Goal: Task Accomplishment & Management: Use online tool/utility

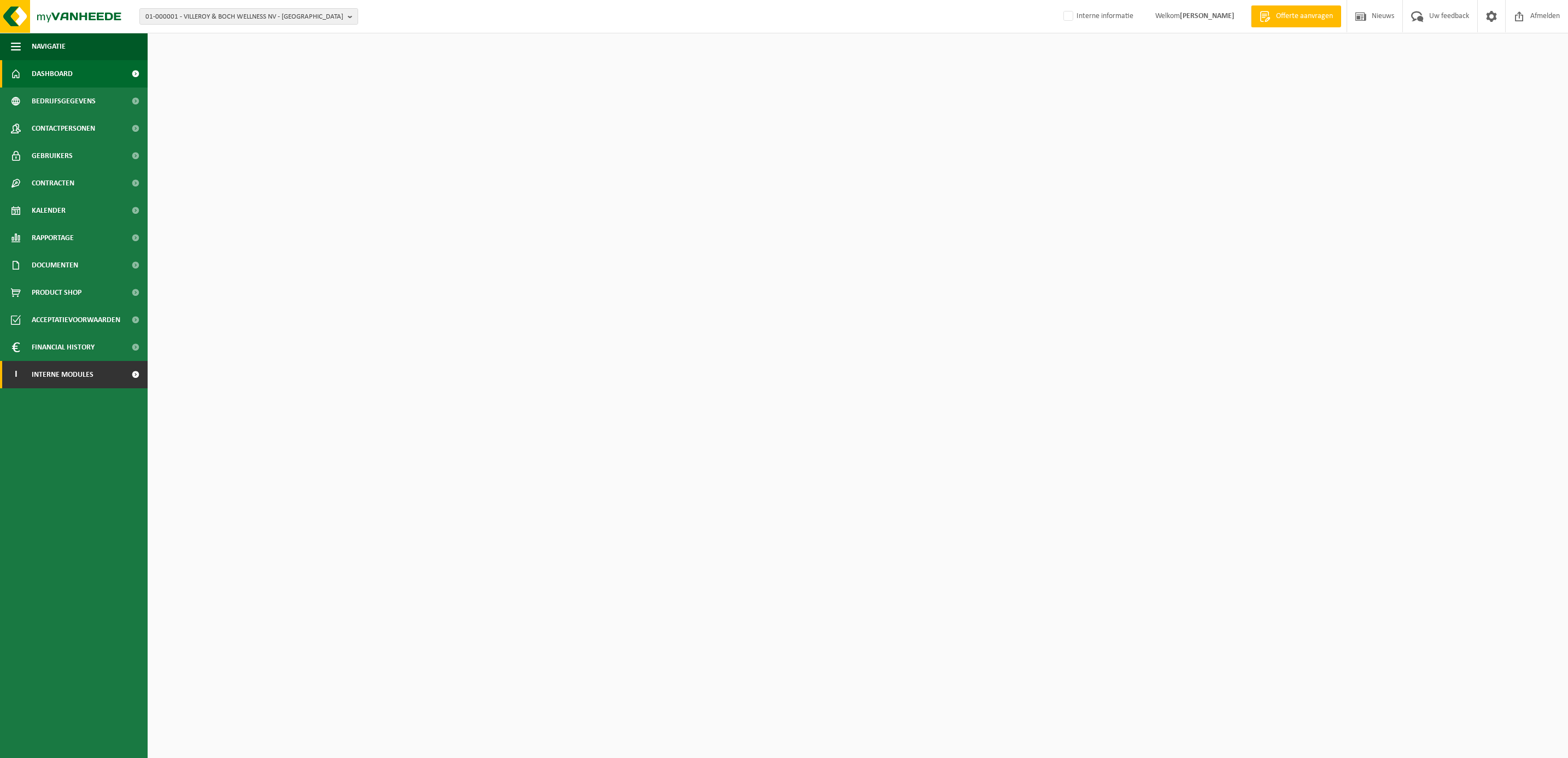
click at [67, 377] on span "Interne modules" at bounding box center [63, 375] width 62 height 28
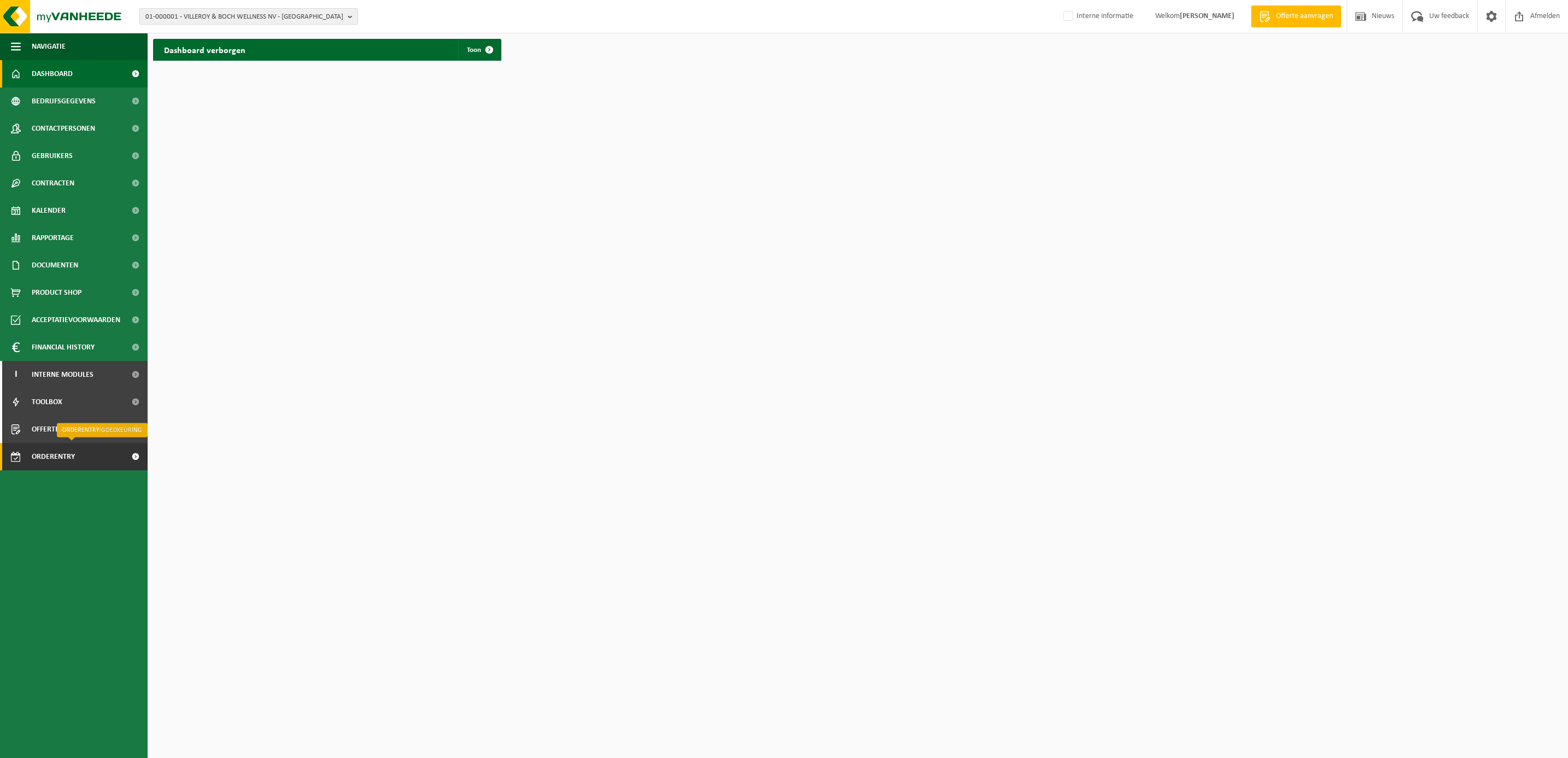
click at [50, 453] on span "Orderentry Goedkeuring" at bounding box center [78, 456] width 92 height 28
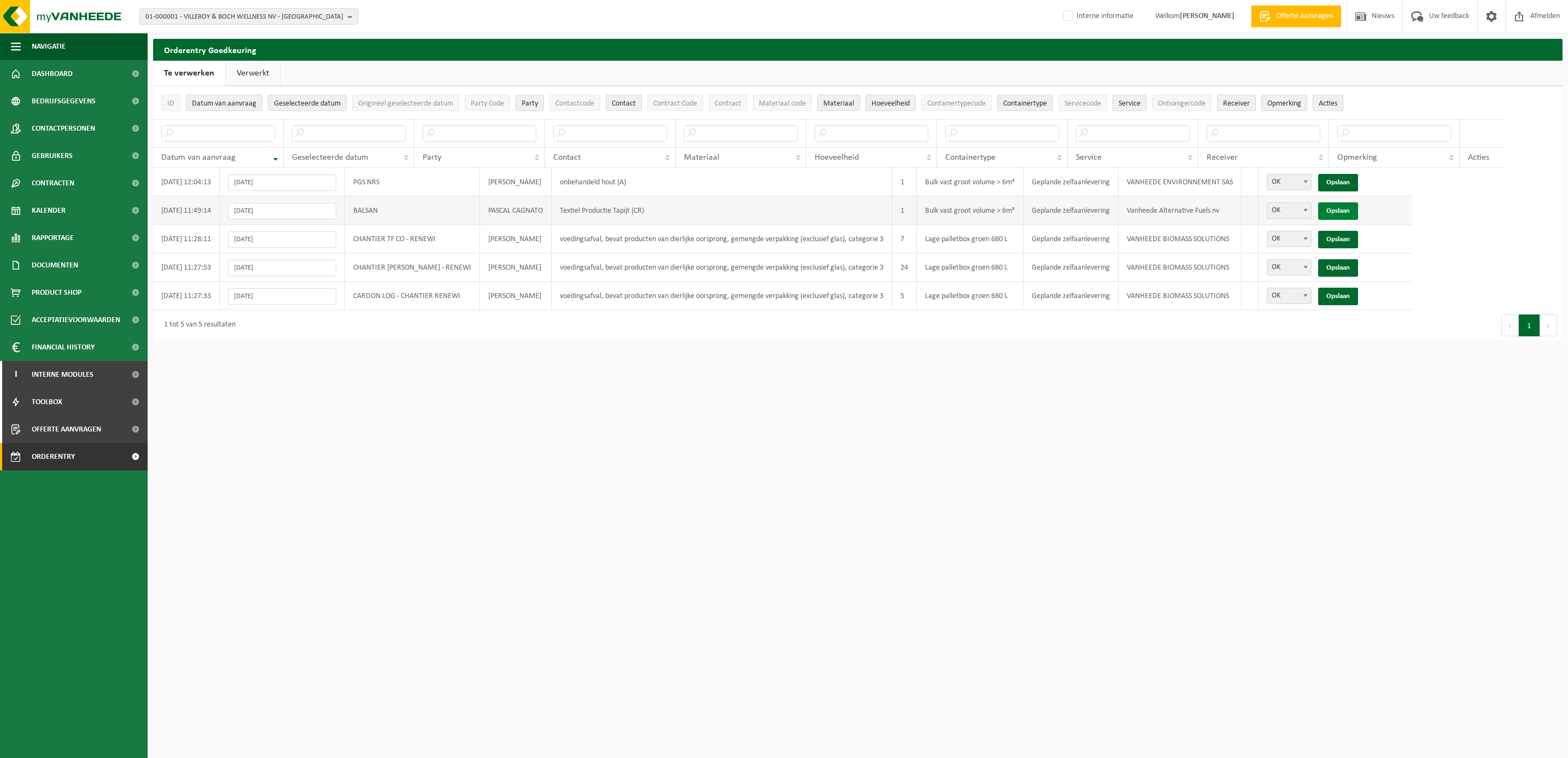
click at [1358, 210] on link "Opslaan" at bounding box center [1338, 211] width 40 height 18
click at [78, 456] on span "Orderentry Goedkeuring" at bounding box center [78, 456] width 92 height 28
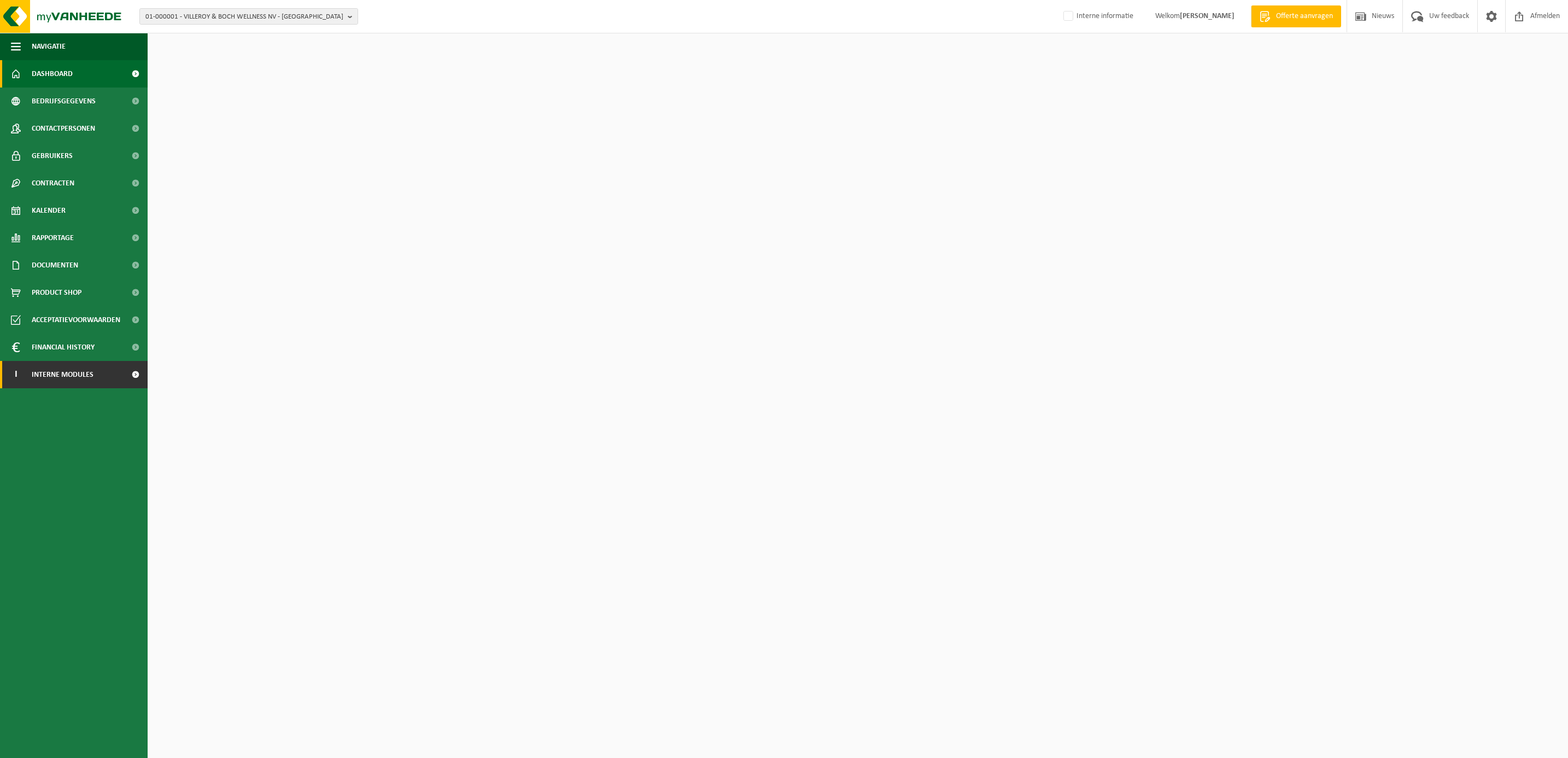
click at [59, 379] on span "Interne modules" at bounding box center [63, 375] width 62 height 28
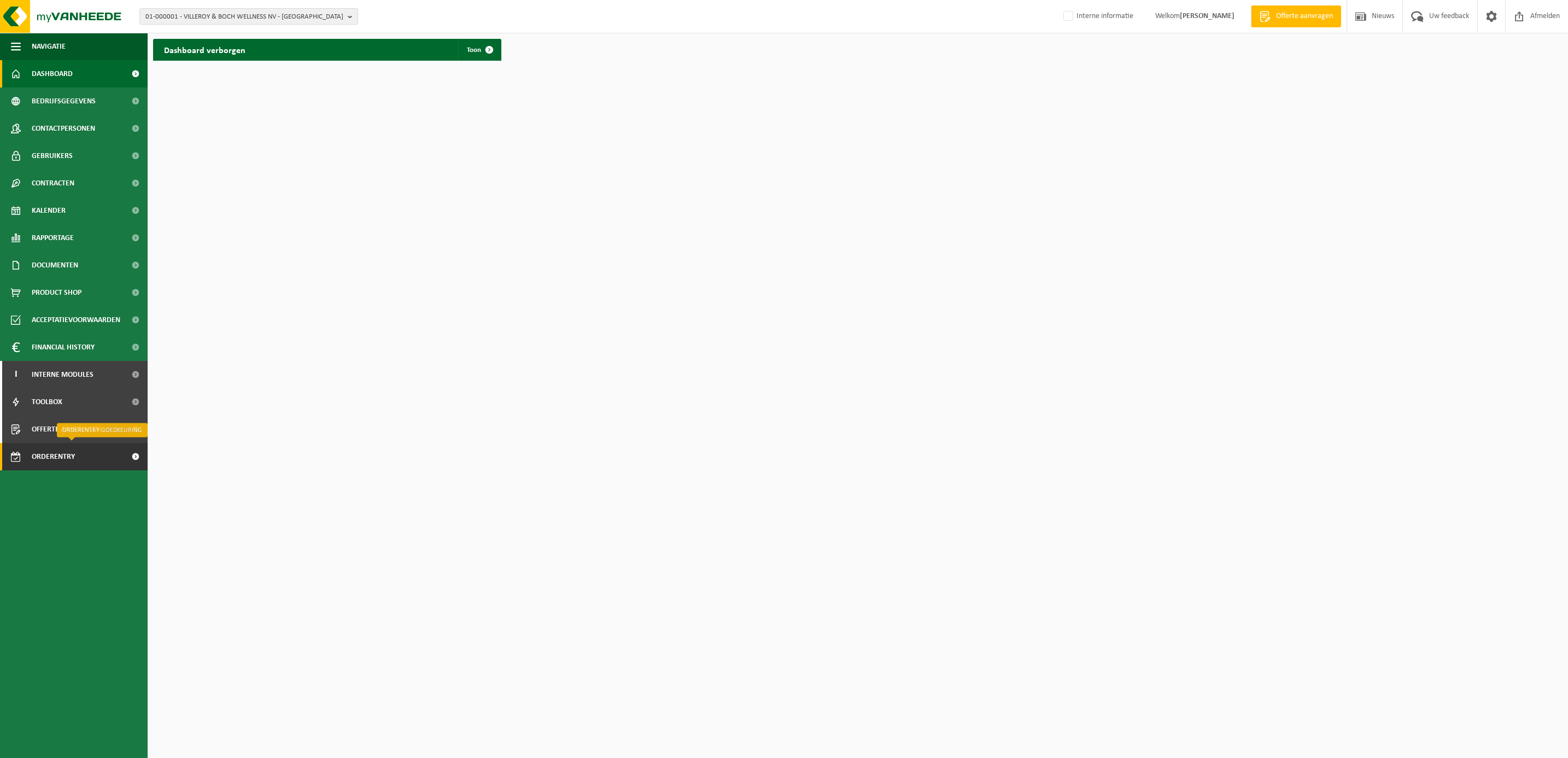
click at [53, 450] on span "Orderentry Goedkeuring" at bounding box center [78, 456] width 92 height 28
